Goal: Task Accomplishment & Management: Use online tool/utility

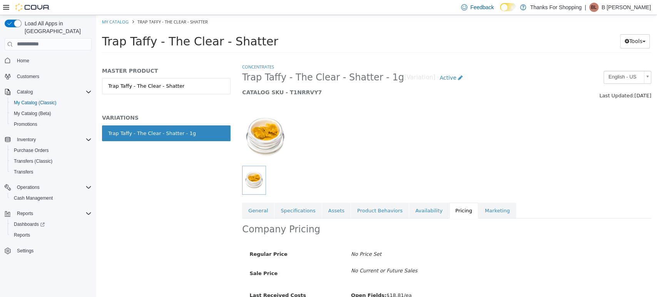
scroll to position [46, 0]
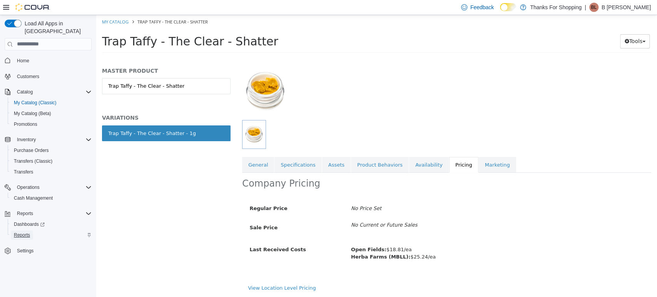
click at [22, 232] on span "Reports" at bounding box center [22, 235] width 16 height 6
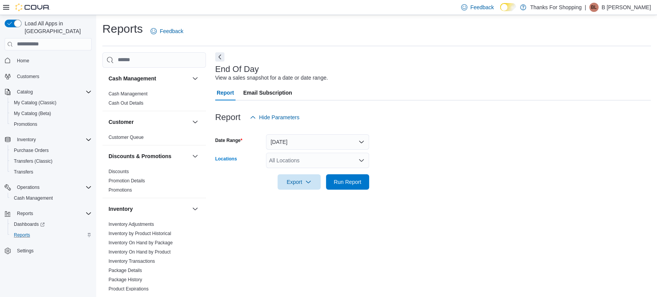
click at [333, 162] on div "All Locations" at bounding box center [317, 160] width 103 height 15
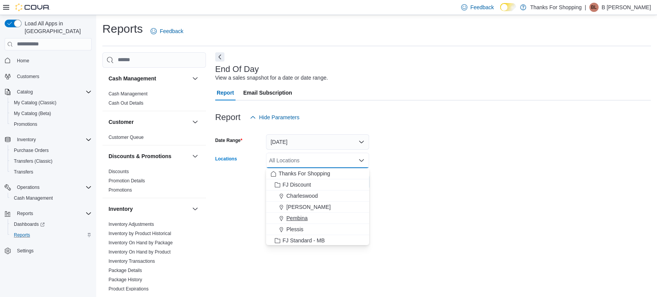
scroll to position [202, 0]
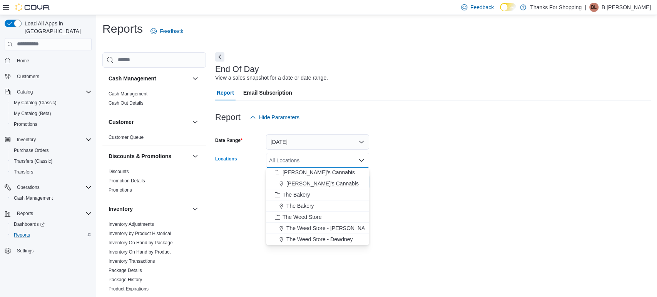
click at [295, 183] on span "[PERSON_NAME]'s Cannabis" at bounding box center [322, 184] width 72 height 8
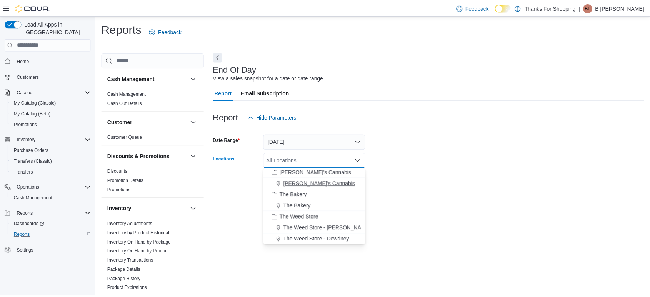
scroll to position [191, 0]
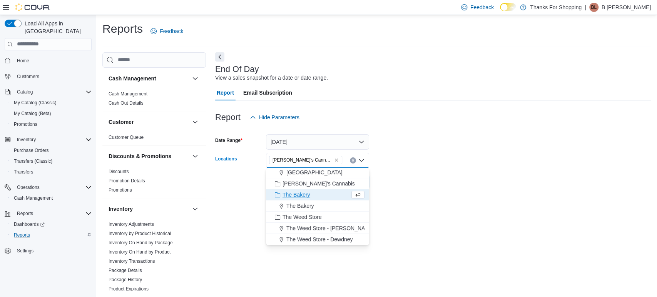
click at [492, 162] on form "Date Range Today Locations Lucy's Cannabis Combo box. Selected. Lucy's Cannabis…" at bounding box center [432, 157] width 435 height 65
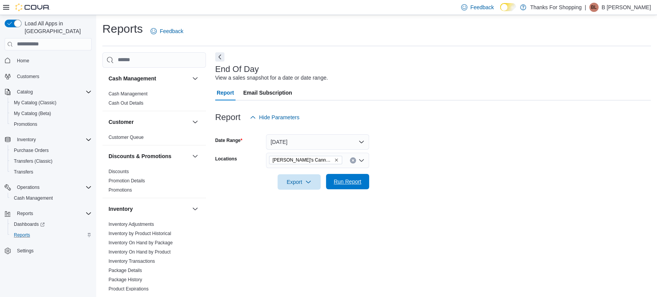
click at [331, 187] on span "Run Report" at bounding box center [347, 181] width 34 height 15
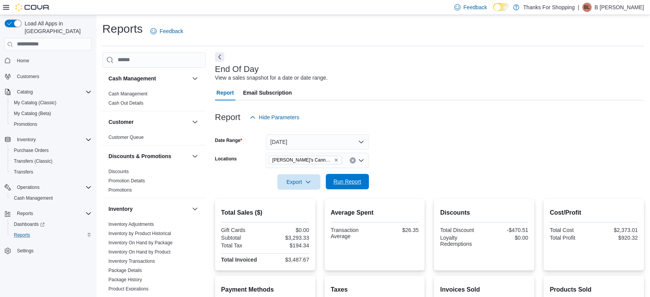
click at [331, 187] on span "Run Report" at bounding box center [347, 181] width 34 height 15
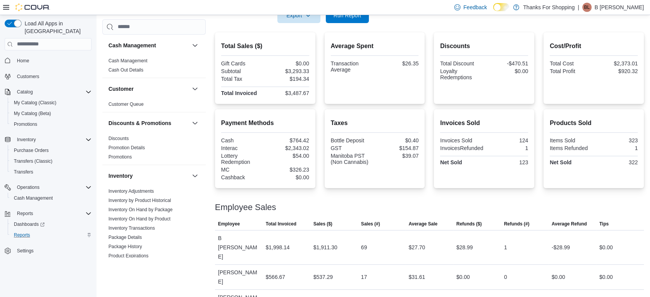
scroll to position [168, 0]
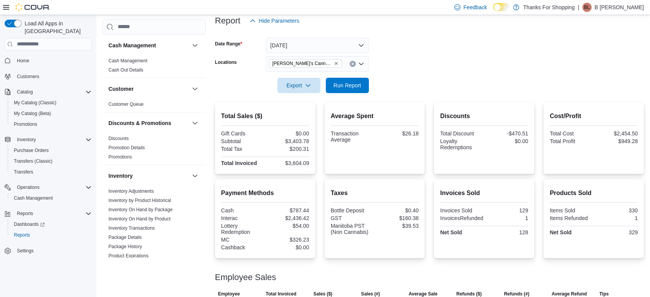
scroll to position [95, 0]
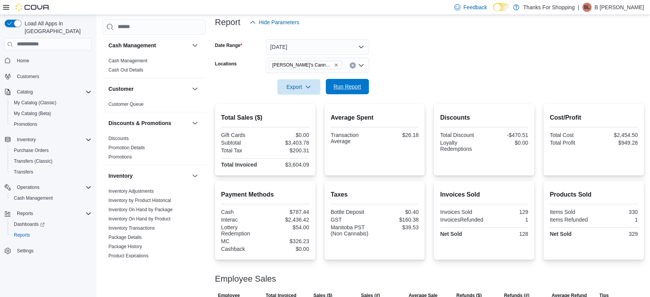
click at [352, 85] on span "Run Report" at bounding box center [348, 87] width 28 height 8
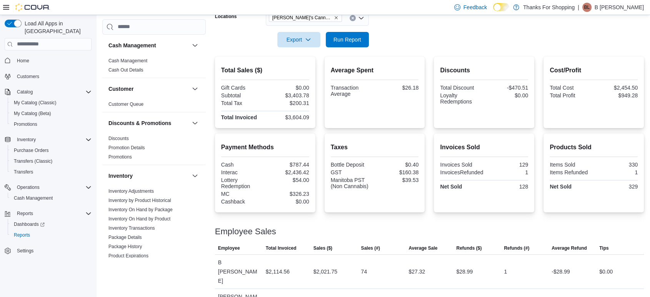
scroll to position [143, 0]
click at [32, 147] on span "Purchase Orders" at bounding box center [31, 150] width 35 height 6
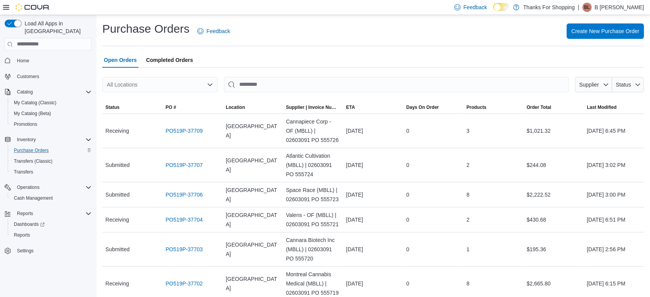
click at [173, 78] on div "All Locations" at bounding box center [159, 84] width 115 height 15
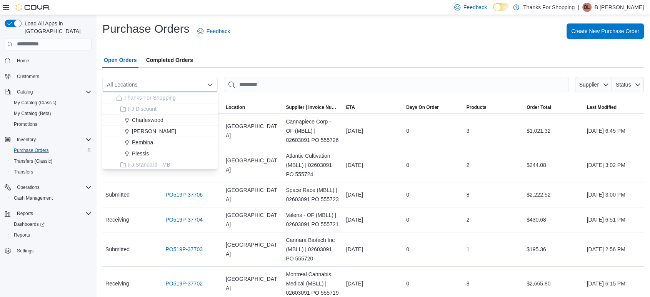
scroll to position [202, 0]
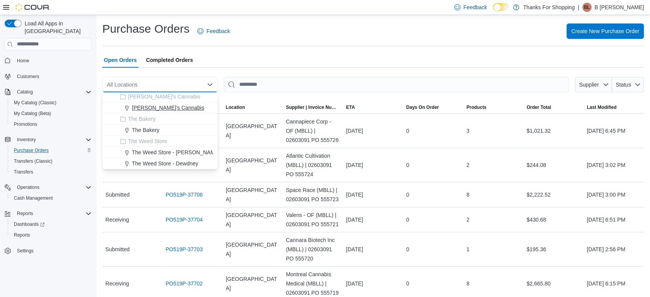
click at [157, 108] on span "[PERSON_NAME]'s Cannabis" at bounding box center [168, 108] width 72 height 8
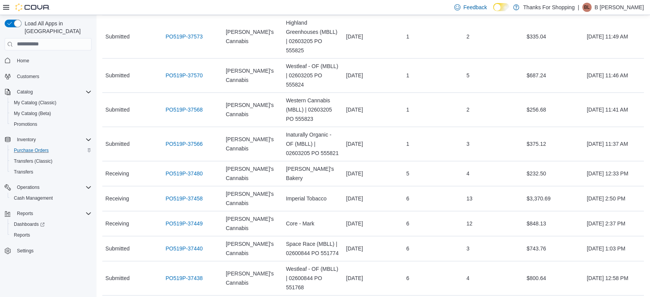
scroll to position [535, 0]
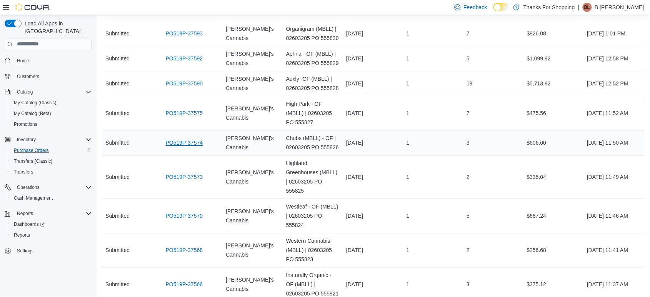
click at [172, 138] on link "PO519P-37574" at bounding box center [183, 142] width 37 height 9
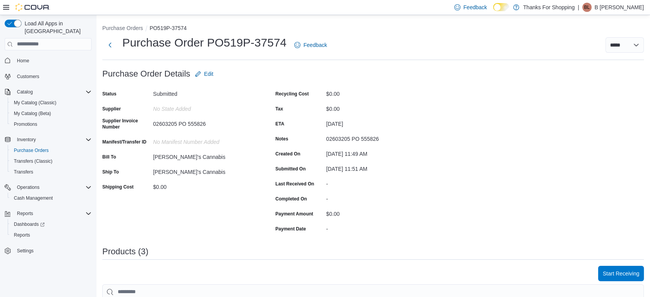
scroll to position [163, 0]
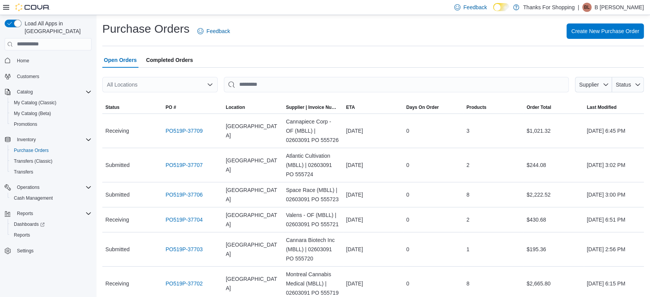
click at [153, 83] on div "All Locations" at bounding box center [159, 84] width 115 height 15
click at [142, 92] on div at bounding box center [373, 96] width 542 height 9
click at [125, 80] on div "All Locations" at bounding box center [159, 84] width 115 height 15
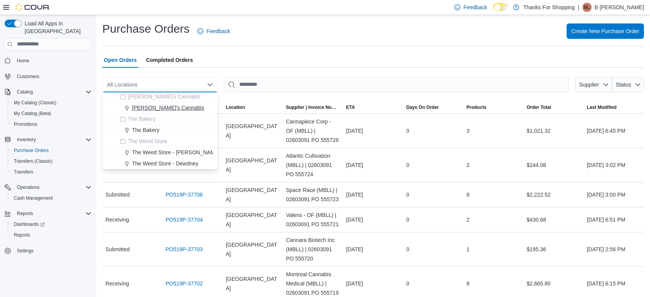
click at [153, 111] on span "[PERSON_NAME]'s Cannabis" at bounding box center [168, 108] width 72 height 8
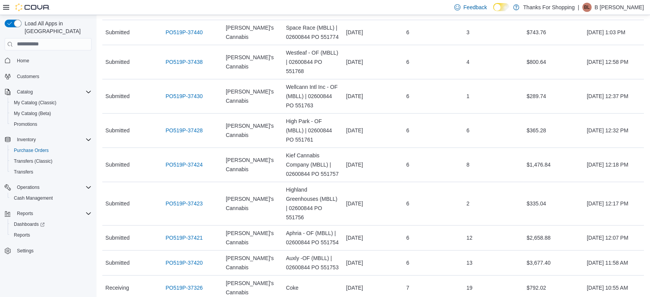
scroll to position [903, 0]
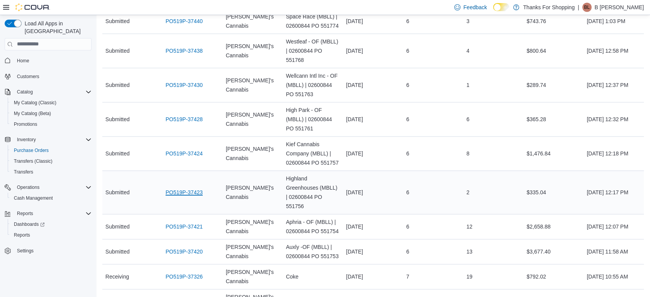
click at [185, 188] on link "PO519P-37423" at bounding box center [183, 192] width 37 height 9
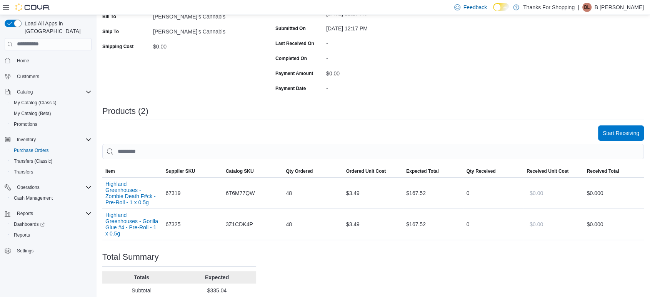
scroll to position [193, 0]
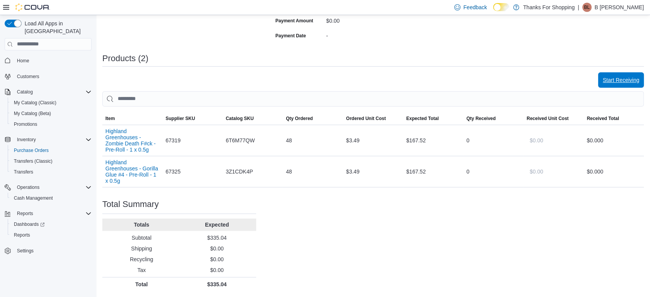
click at [627, 74] on span "Start Receiving" at bounding box center [621, 79] width 37 height 15
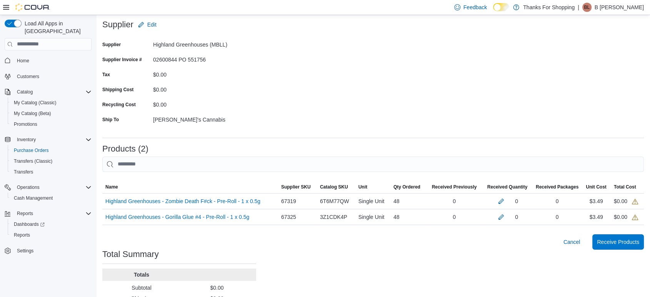
scroll to position [49, 0]
click at [506, 201] on button "button" at bounding box center [501, 200] width 9 height 9
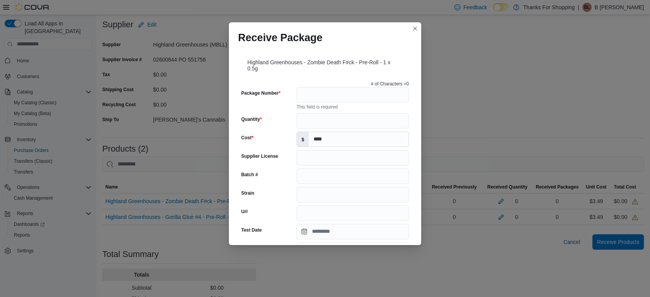
click at [330, 104] on div "This field is required" at bounding box center [353, 106] width 112 height 8
click at [320, 101] on input "Package Number" at bounding box center [353, 94] width 112 height 15
type input "**********"
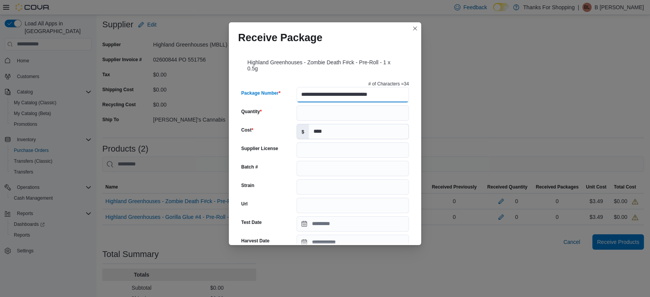
type input "********"
type input "******"
type input "**********"
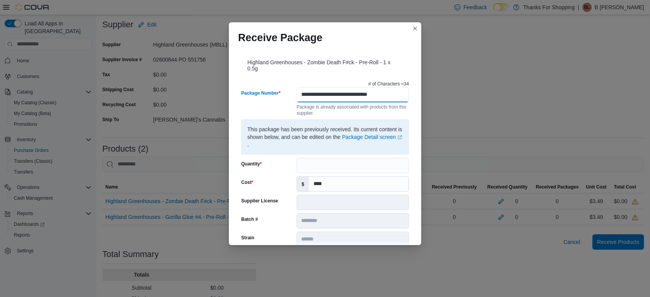
scroll to position [0, 0]
type input "**********"
click at [311, 171] on input "Quantity" at bounding box center [353, 165] width 112 height 15
type input "**"
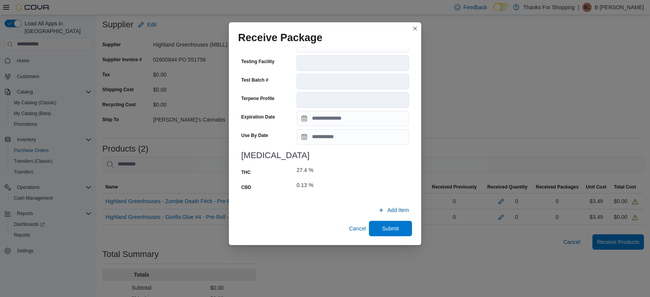
scroll to position [92, 0]
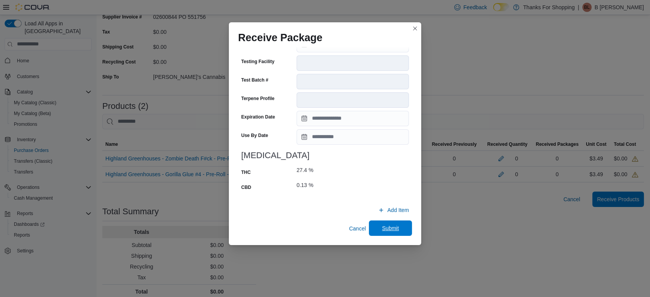
click at [387, 224] on span "Submit" at bounding box center [390, 228] width 17 height 8
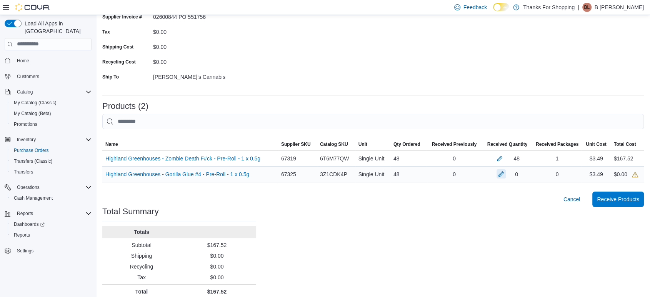
click at [505, 176] on button "button" at bounding box center [501, 173] width 9 height 9
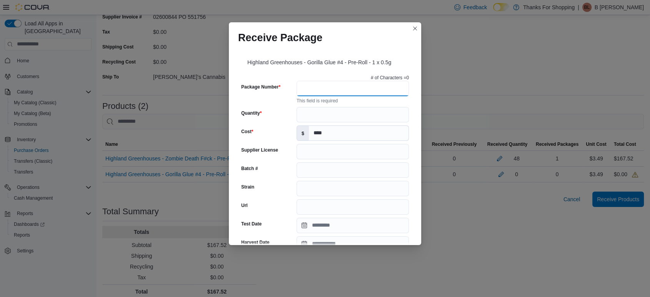
click at [302, 86] on input "Package Number" at bounding box center [353, 88] width 112 height 15
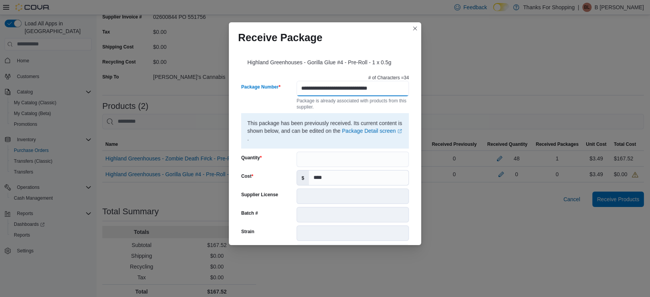
scroll to position [0, 0]
type input "**********"
click at [320, 153] on input "Quantity" at bounding box center [353, 159] width 112 height 15
type input "**"
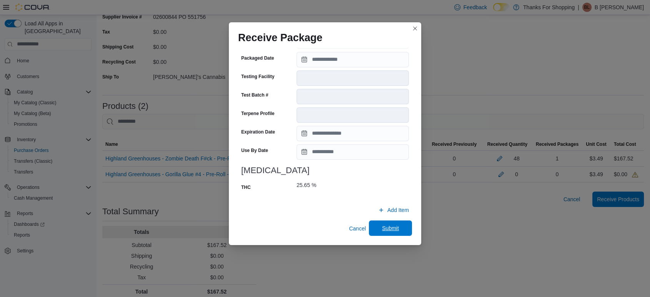
click at [384, 232] on span "Submit" at bounding box center [391, 227] width 34 height 15
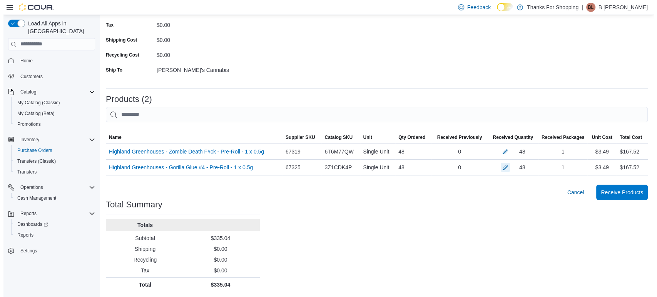
scroll to position [0, 0]
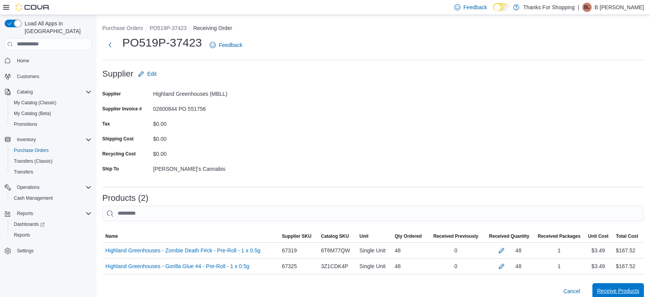
click at [616, 285] on span "Receive Products" at bounding box center [618, 290] width 42 height 15
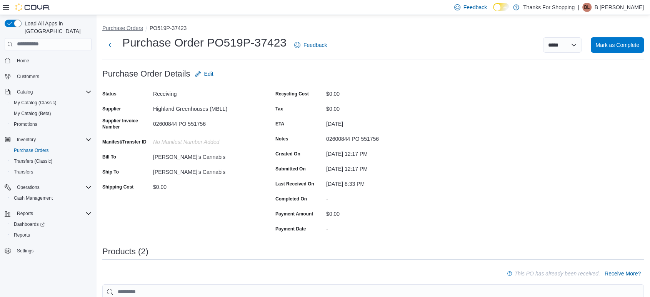
click at [129, 27] on button "Purchase Orders" at bounding box center [122, 28] width 41 height 6
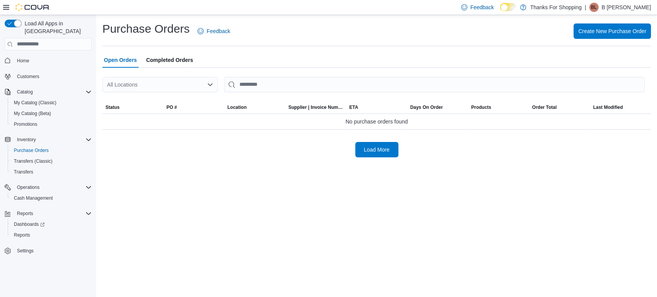
click at [145, 90] on div "All Locations" at bounding box center [159, 84] width 115 height 15
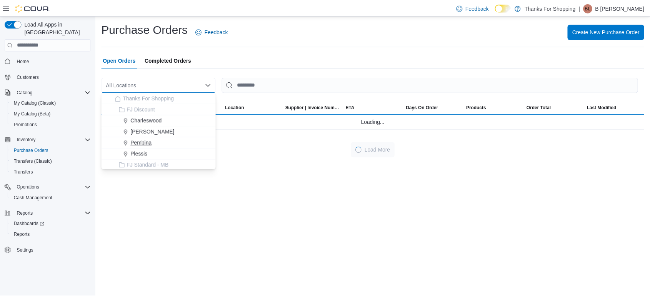
scroll to position [202, 0]
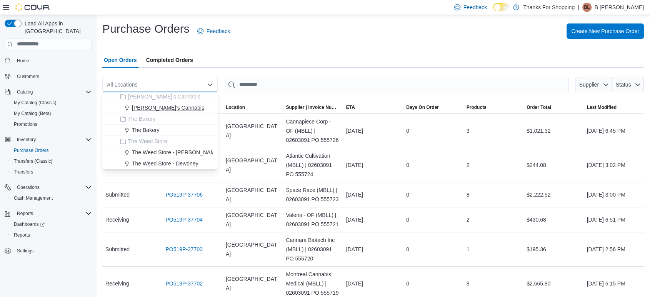
click at [147, 104] on span "Lucy's Cannabis" at bounding box center [168, 108] width 72 height 8
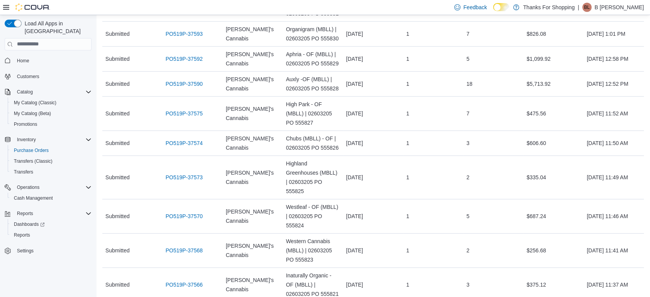
scroll to position [534, 0]
click at [179, 174] on link "PO519P-37573" at bounding box center [183, 178] width 37 height 9
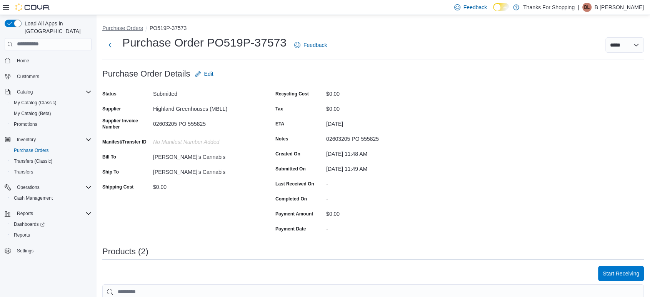
click at [129, 27] on button "Purchase Orders" at bounding box center [122, 28] width 41 height 6
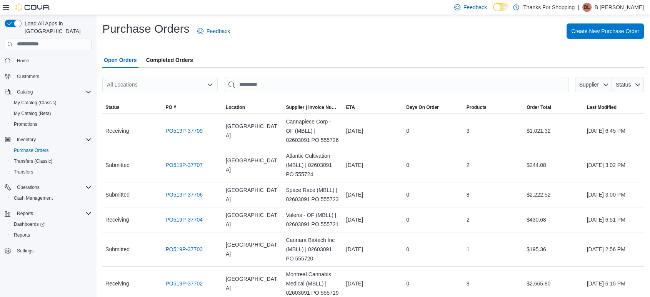
drag, startPoint x: 171, startPoint y: 62, endPoint x: 168, endPoint y: 89, distance: 27.4
click at [168, 89] on div "All Locations" at bounding box center [159, 84] width 115 height 15
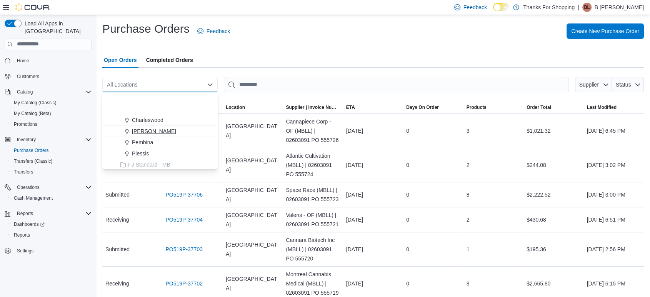
scroll to position [202, 0]
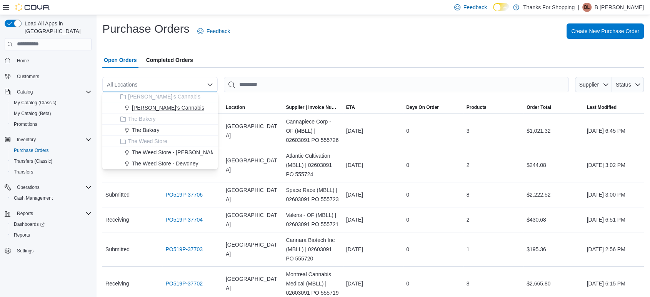
click at [149, 104] on span "[PERSON_NAME]'s Cannabis" at bounding box center [168, 108] width 72 height 8
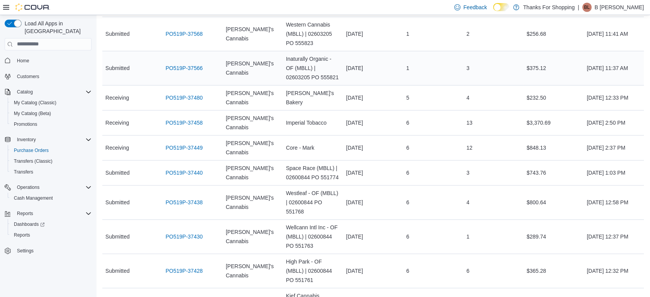
scroll to position [752, 0]
click at [185, 231] on link "PO519P-37430" at bounding box center [183, 235] width 37 height 9
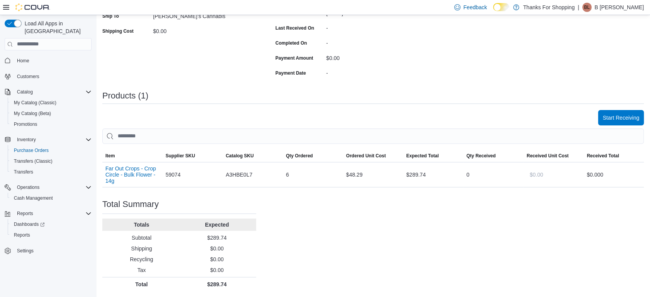
scroll to position [134, 0]
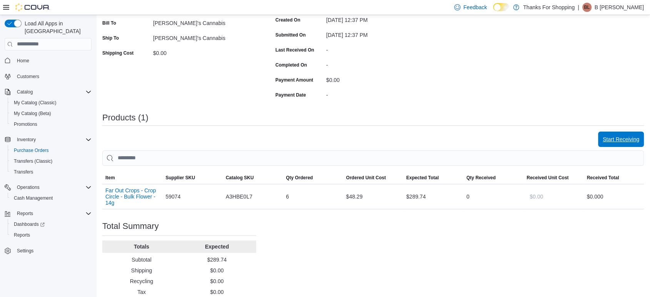
click at [625, 136] on span "Start Receiving" at bounding box center [621, 139] width 37 height 8
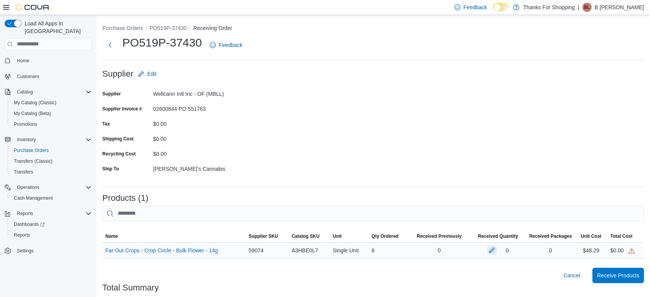
click at [495, 249] on button "button" at bounding box center [491, 249] width 9 height 9
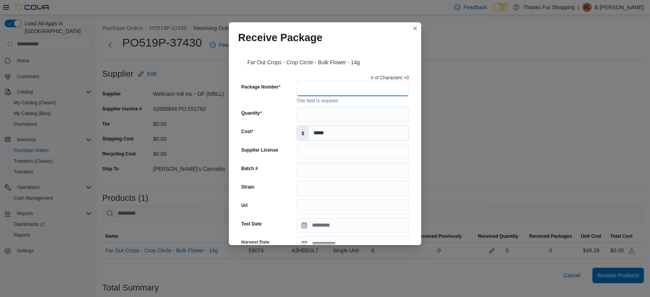
click at [320, 90] on input "Package Number" at bounding box center [353, 88] width 112 height 15
type input "**********"
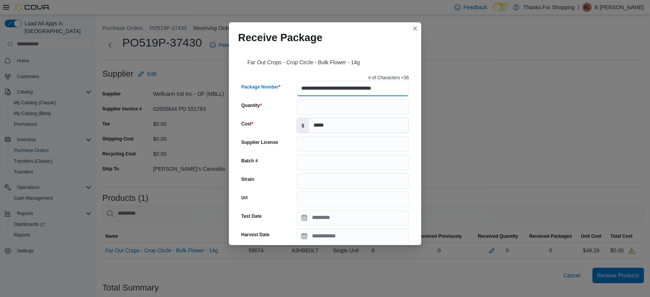
type input "**********"
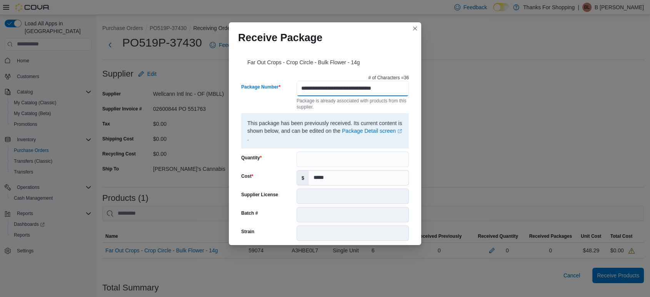
scroll to position [0, 7]
type input "**********"
click at [309, 148] on div "This package has been previously received. Its current content is shown below, …" at bounding box center [325, 130] width 168 height 35
click at [308, 152] on input "Quantity" at bounding box center [353, 159] width 112 height 15
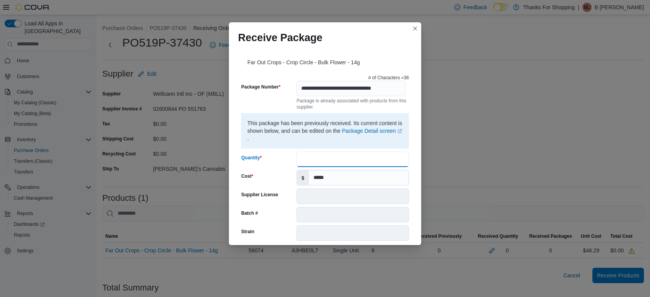
type input "*"
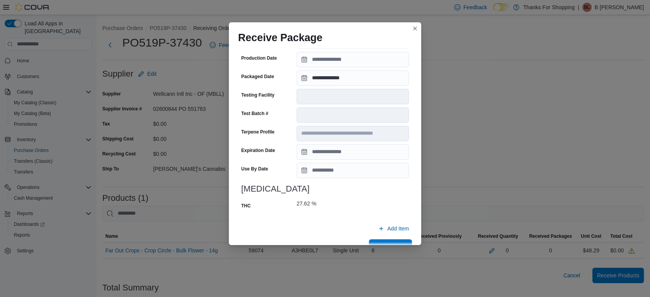
scroll to position [248, 0]
click at [310, 151] on input "Expiration Date" at bounding box center [353, 151] width 112 height 15
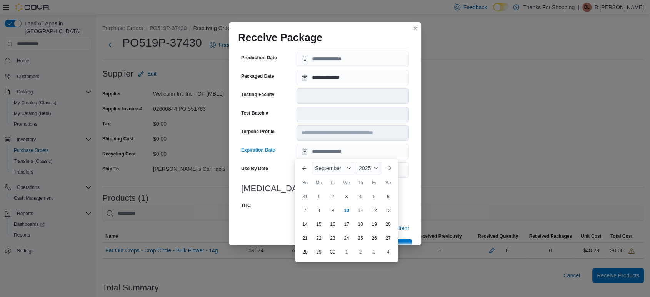
click at [274, 155] on div "Expiration Date" at bounding box center [267, 151] width 52 height 15
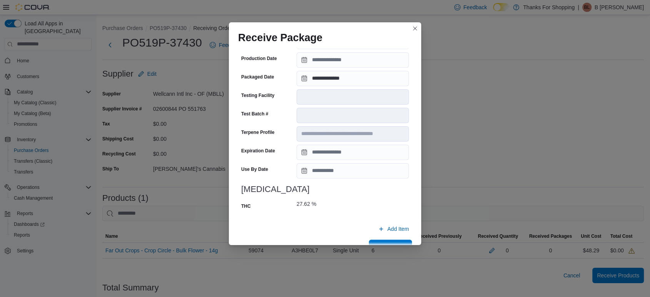
scroll to position [266, 0]
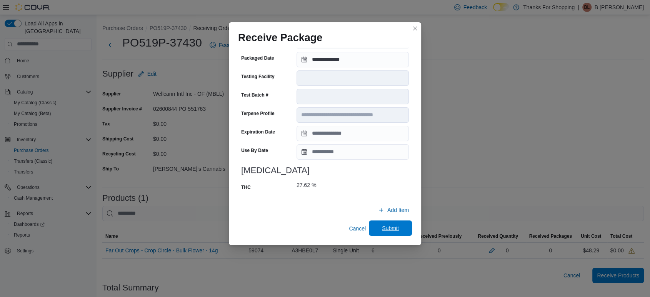
click at [384, 227] on span "Submit" at bounding box center [390, 228] width 17 height 8
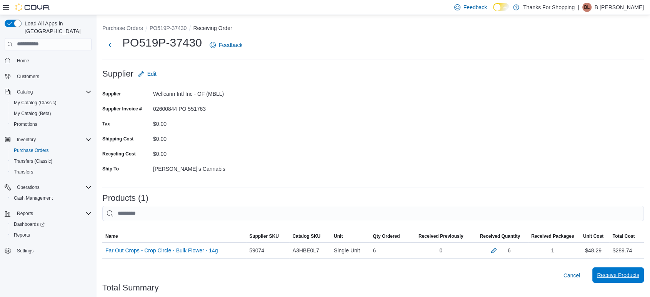
click at [627, 272] on span "Receive Products" at bounding box center [618, 275] width 42 height 8
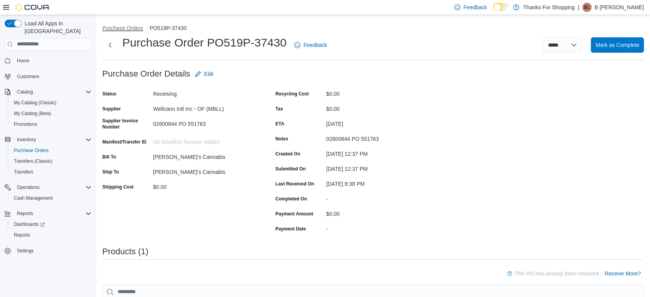
click at [132, 27] on button "Purchase Orders" at bounding box center [122, 28] width 41 height 6
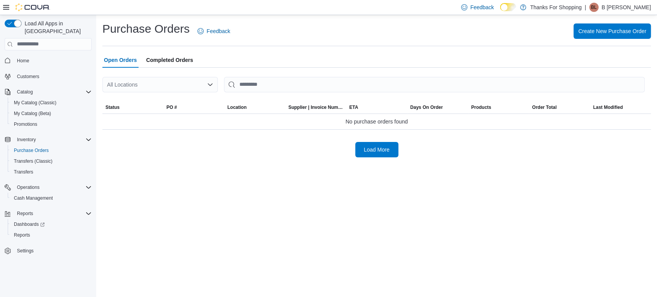
click at [156, 84] on div "All Locations" at bounding box center [159, 84] width 115 height 15
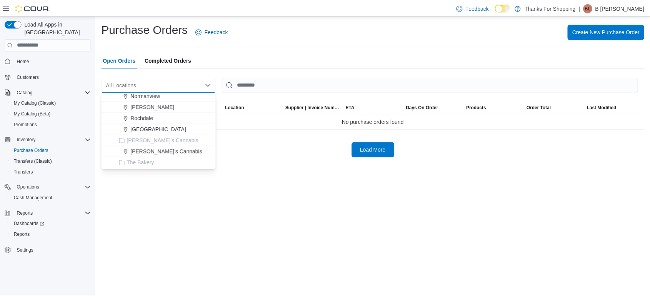
scroll to position [202, 0]
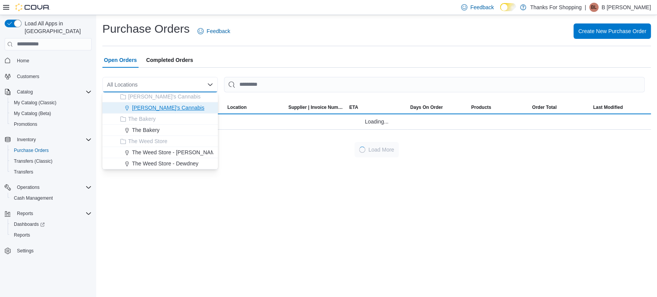
click at [159, 112] on button "Lucy's Cannabis" at bounding box center [159, 107] width 115 height 11
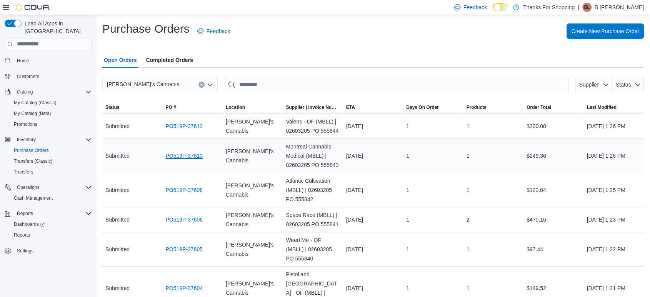
click at [188, 155] on link "PO519P-37610" at bounding box center [183, 155] width 37 height 9
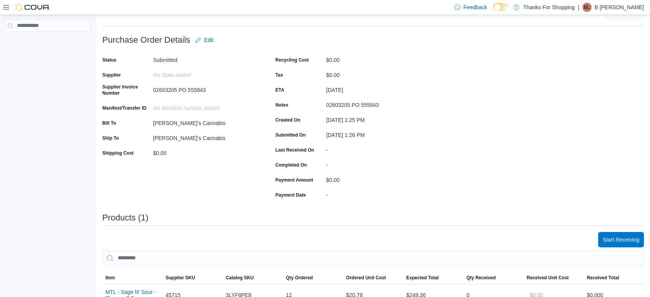
scroll to position [135, 0]
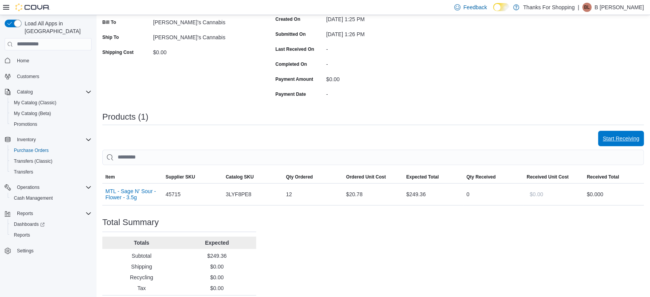
click at [628, 145] on span "Start Receiving" at bounding box center [621, 138] width 37 height 15
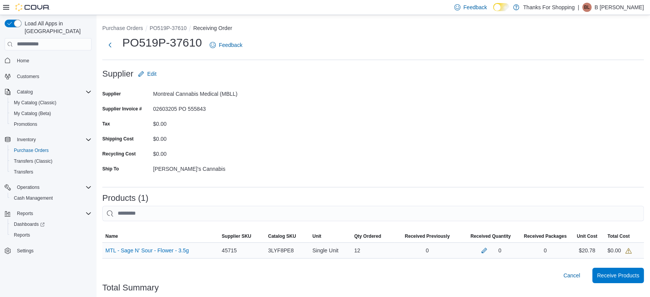
click at [488, 255] on div "0" at bounding box center [490, 250] width 60 height 15
click at [488, 251] on button "button" at bounding box center [484, 249] width 9 height 9
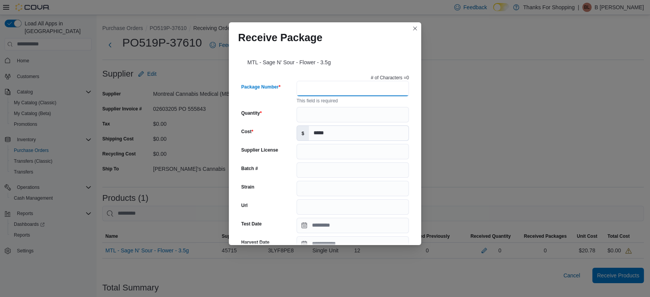
click at [324, 86] on input "Package Number" at bounding box center [353, 88] width 112 height 15
type input "**********"
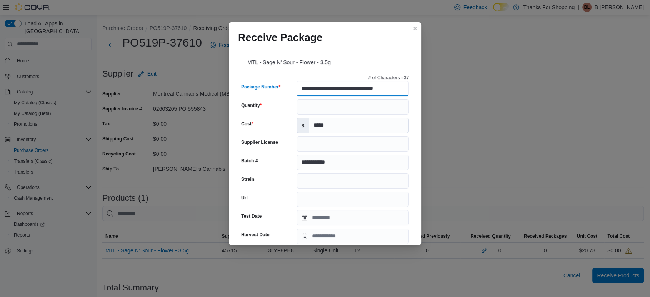
type input "**********"
type input "******"
type input "**********"
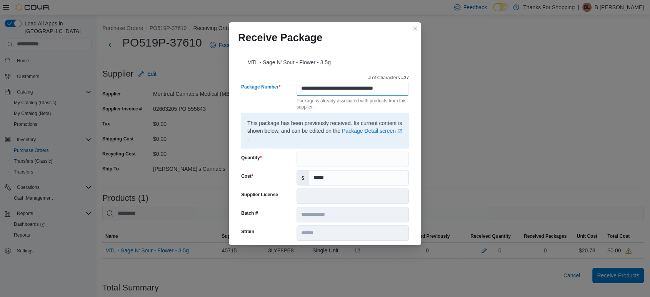
scroll to position [0, 8]
type input "**********"
click at [314, 162] on input "Quantity" at bounding box center [353, 159] width 112 height 15
type input "**"
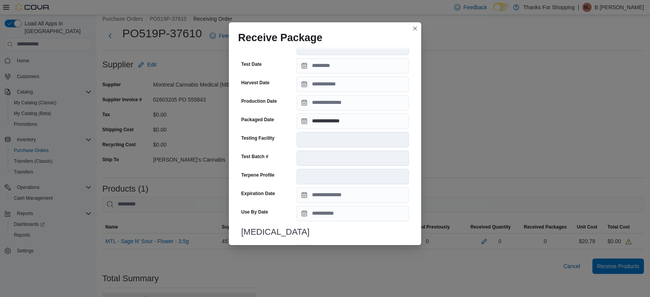
scroll to position [281, 0]
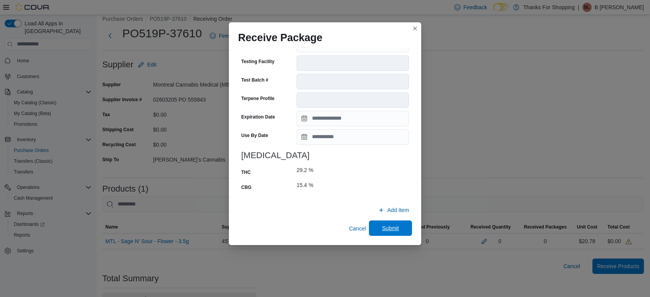
click at [383, 230] on span "Submit" at bounding box center [390, 228] width 17 height 8
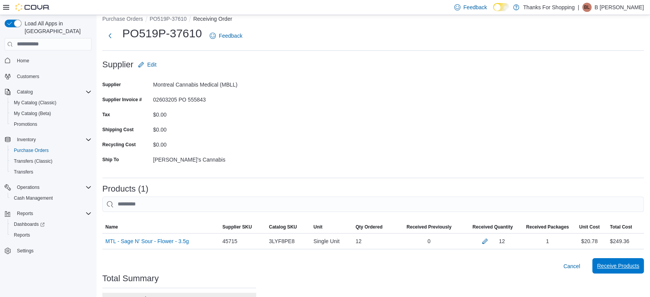
click at [631, 264] on span "Receive Products" at bounding box center [618, 266] width 42 height 8
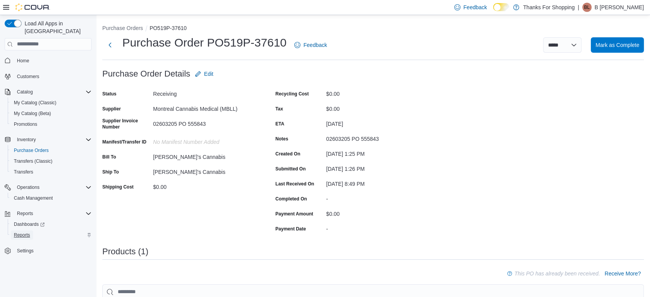
click at [15, 232] on span "Reports" at bounding box center [22, 235] width 16 height 6
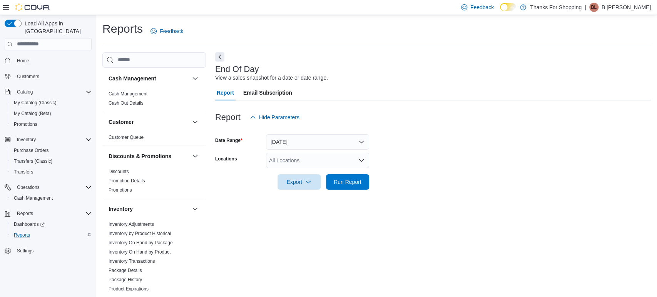
click at [312, 161] on div "All Locations" at bounding box center [317, 160] width 103 height 15
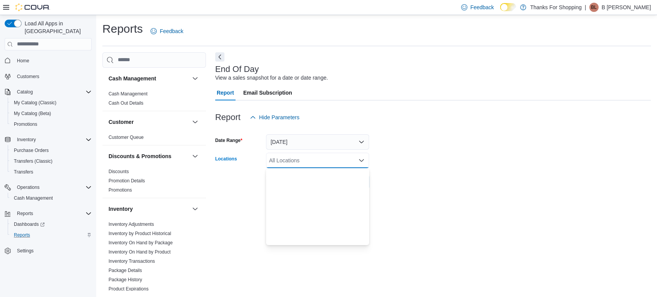
scroll to position [202, 0]
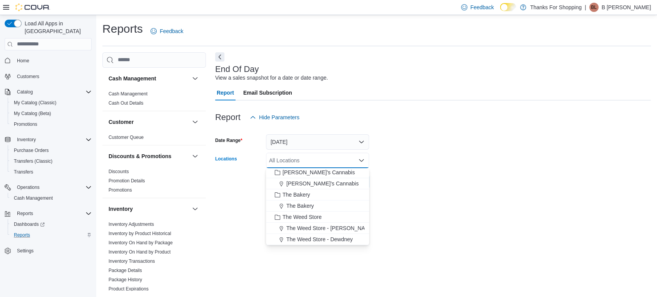
drag, startPoint x: 298, startPoint y: 184, endPoint x: 450, endPoint y: 175, distance: 152.6
click at [450, 175] on form "Date Range Today Locations All Locations Combo box. Selected. Combo box input. …" at bounding box center [432, 157] width 435 height 65
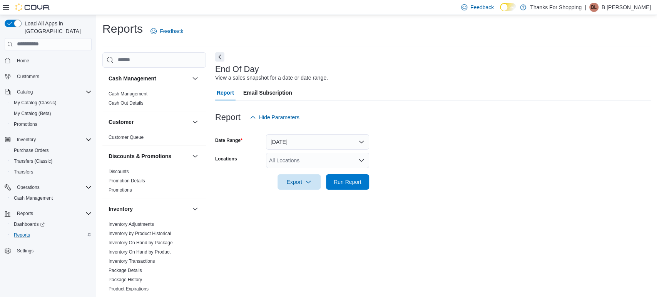
click at [294, 161] on div "All Locations" at bounding box center [317, 160] width 103 height 15
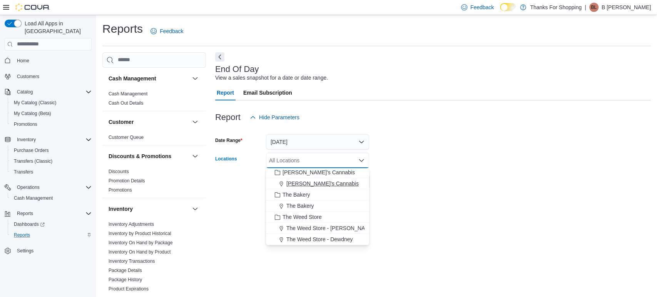
click at [297, 183] on span "Lucy's Cannabis" at bounding box center [322, 184] width 72 height 8
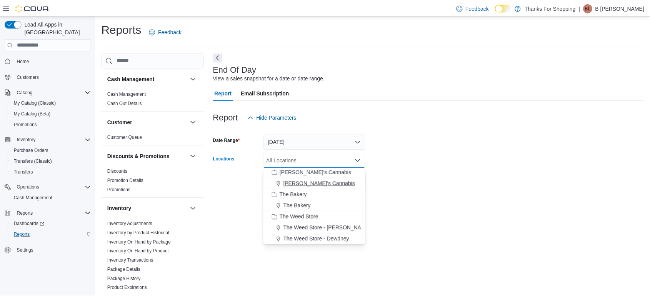
scroll to position [191, 0]
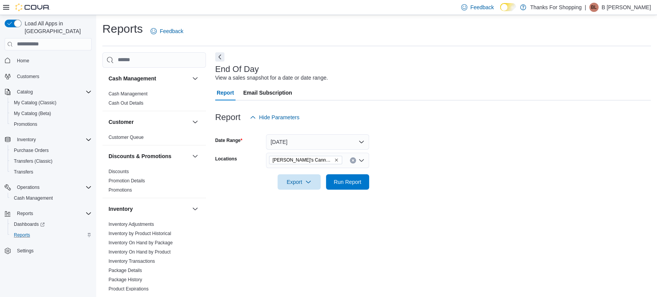
click at [540, 182] on form "Date Range Today Locations Lucy's Cannabis Export Run Report" at bounding box center [432, 157] width 435 height 65
click at [342, 181] on span "Run Report" at bounding box center [348, 182] width 28 height 8
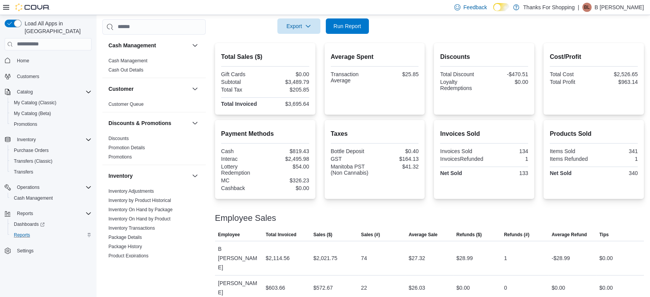
scroll to position [155, 0]
click at [294, 28] on span "Export" at bounding box center [299, 26] width 34 height 15
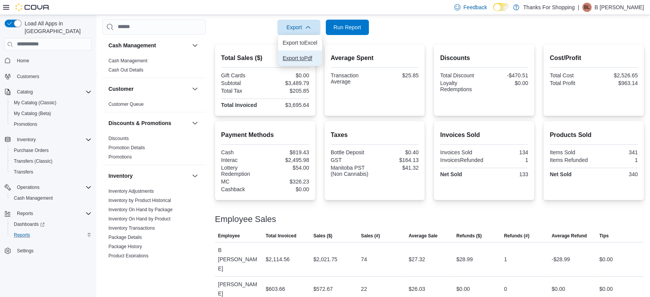
click at [290, 58] on span "Export to Pdf" at bounding box center [300, 58] width 35 height 6
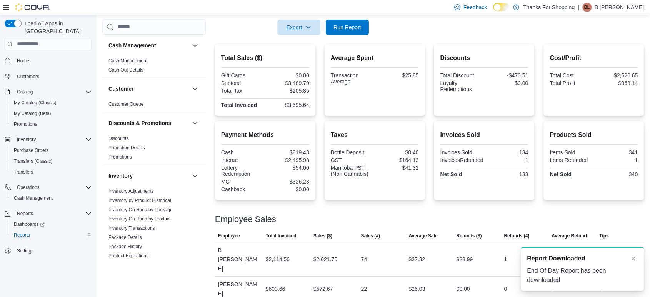
scroll to position [0, 0]
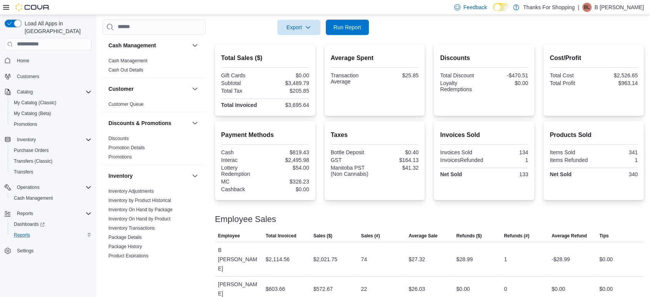
click at [623, 7] on p "B Luxton" at bounding box center [619, 7] width 49 height 9
click at [584, 73] on span "Sign Out" at bounding box center [594, 74] width 21 height 8
